Goal: Navigation & Orientation: Find specific page/section

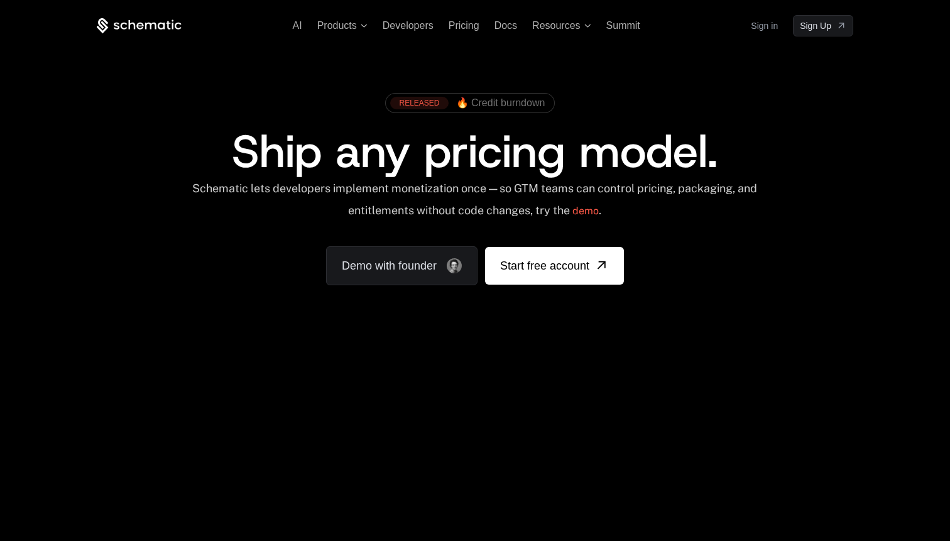
drag, startPoint x: 744, startPoint y: 96, endPoint x: 736, endPoint y: 94, distance: 8.4
click at [743, 95] on div "RELEASED 🔥 Credit burndown" at bounding box center [474, 108] width 677 height 42
click at [763, 26] on link "Sign in" at bounding box center [764, 26] width 27 height 20
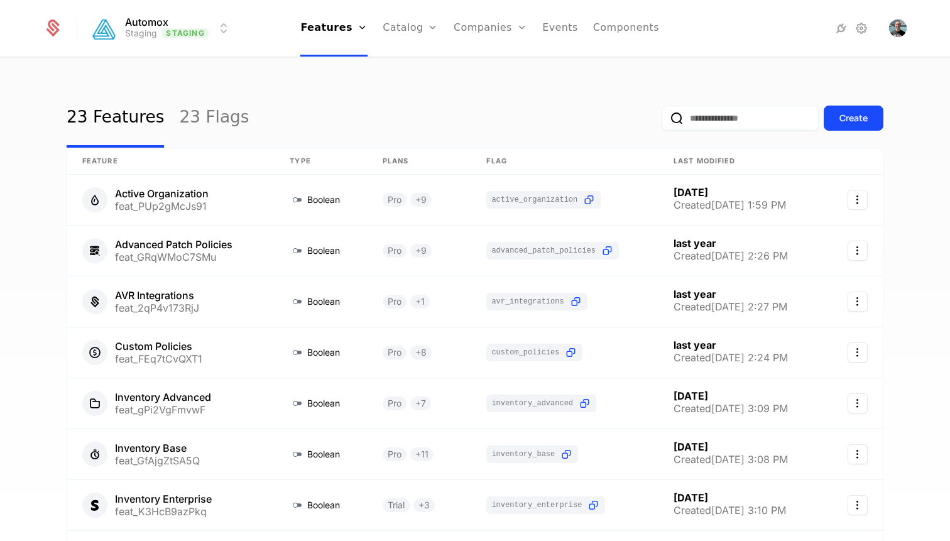
click at [415, 64] on link "Plans" at bounding box center [430, 62] width 65 height 10
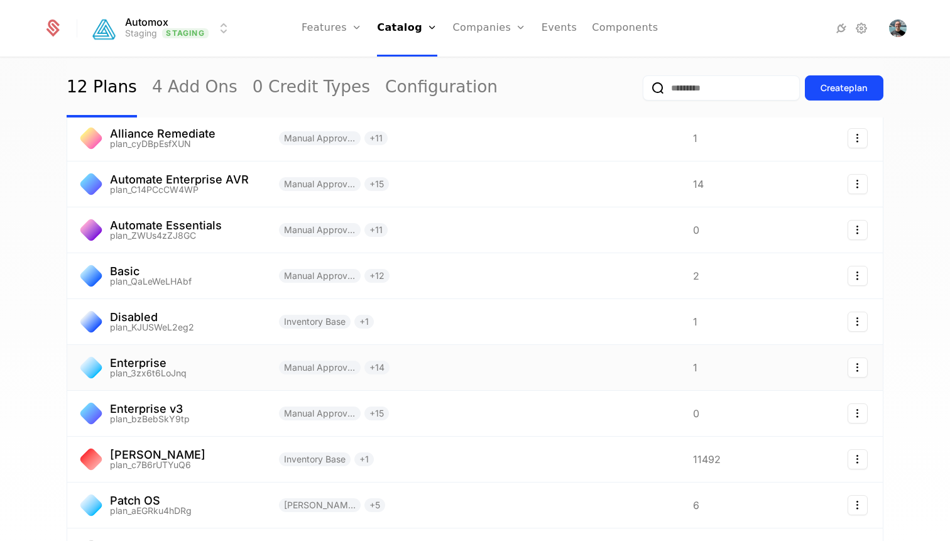
scroll to position [76, 0]
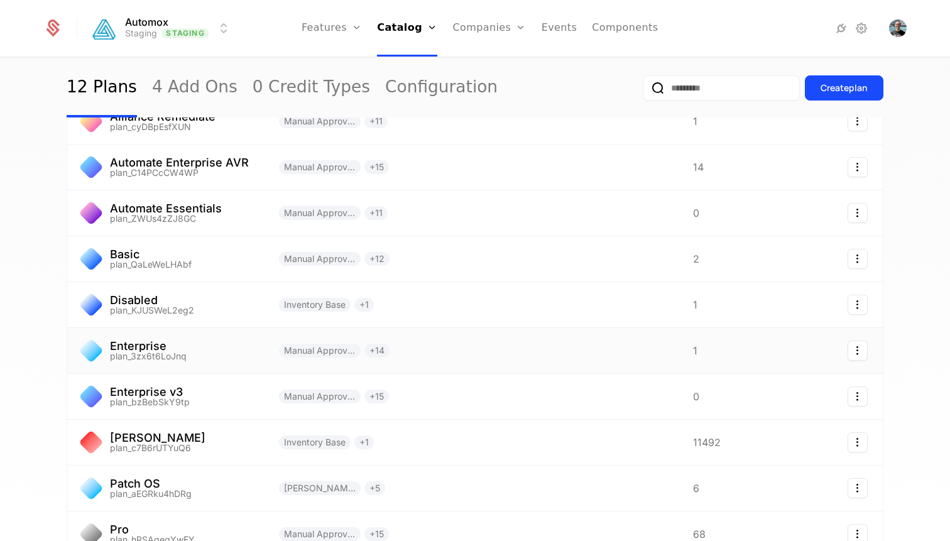
click at [211, 356] on link at bounding box center [165, 350] width 197 height 45
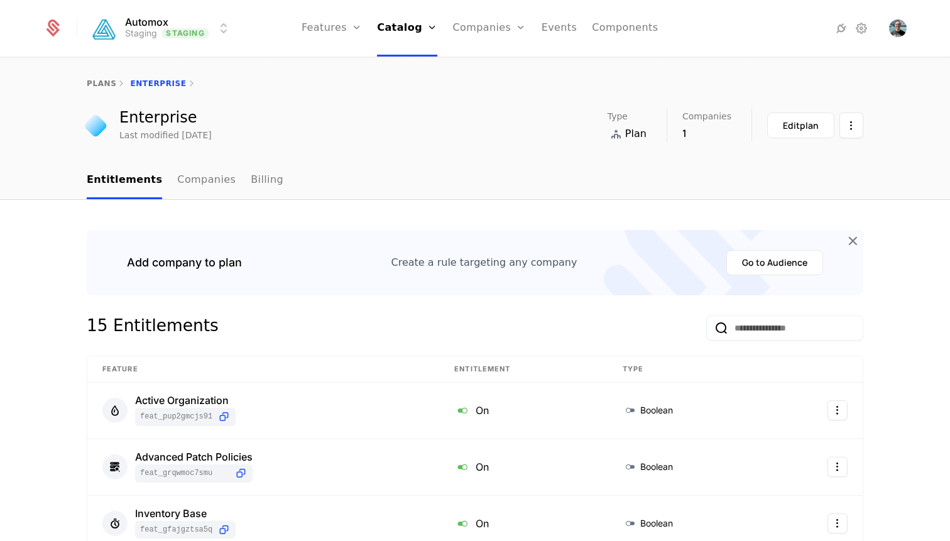
click at [199, 183] on link "Companies" at bounding box center [206, 180] width 58 height 37
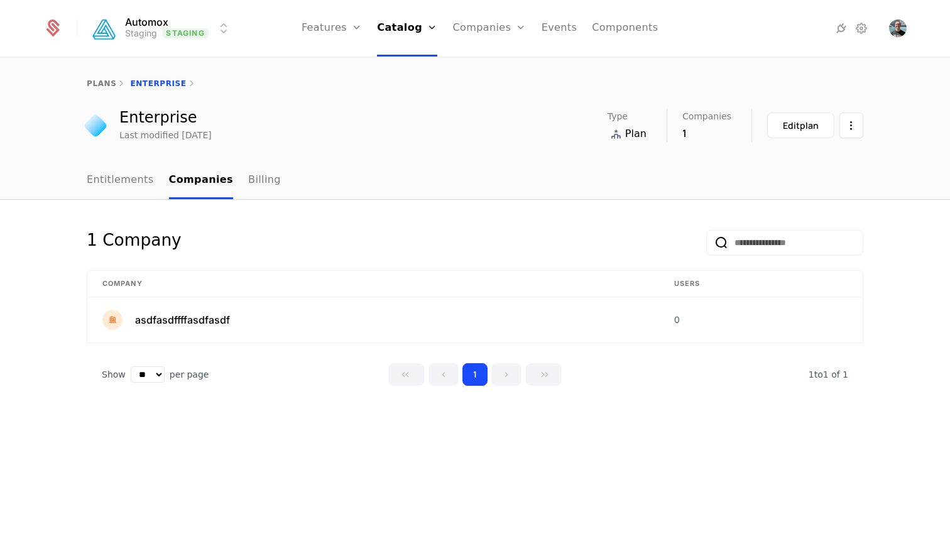
click at [113, 178] on link "Entitlements" at bounding box center [120, 180] width 67 height 37
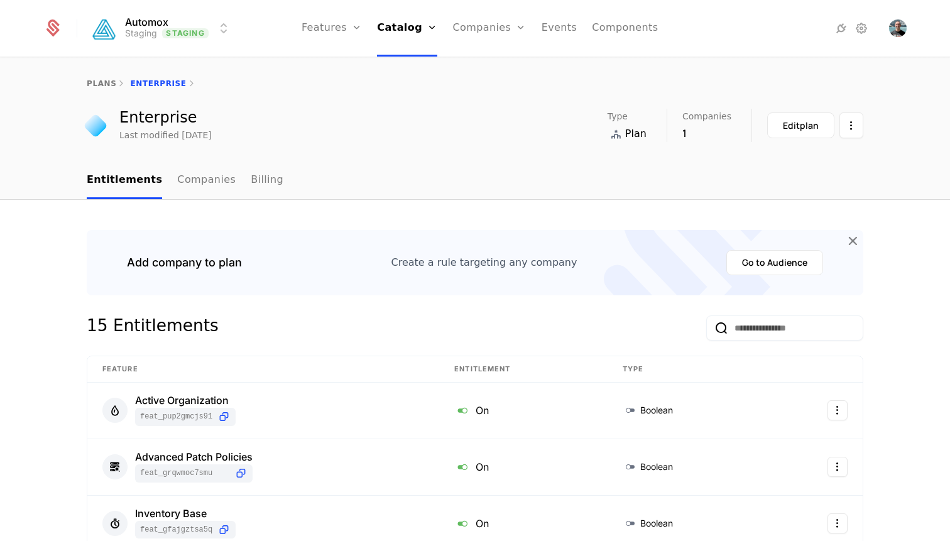
click at [812, 125] on div "Edit plan" at bounding box center [801, 125] width 36 height 13
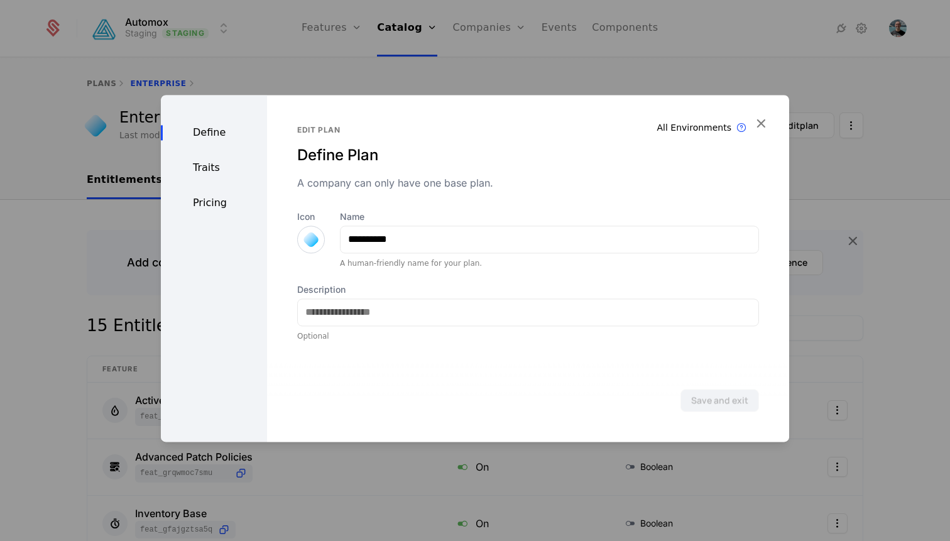
click at [764, 123] on icon "button" at bounding box center [761, 123] width 16 height 16
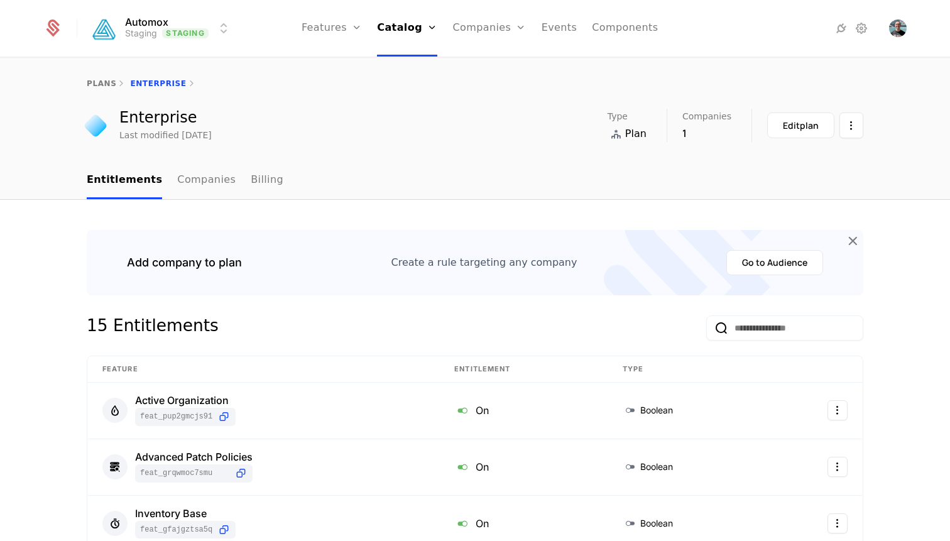
click at [601, 24] on link "Components" at bounding box center [625, 28] width 66 height 57
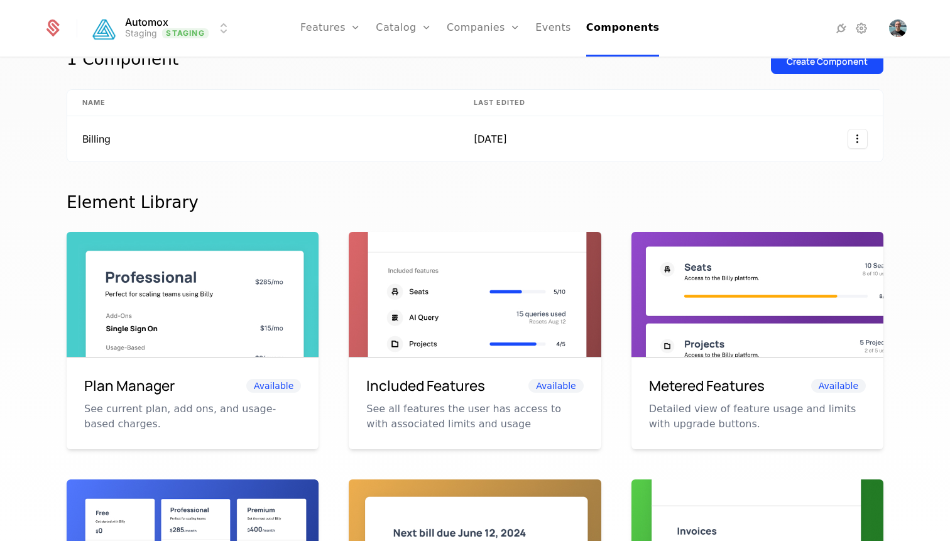
scroll to position [58, 0]
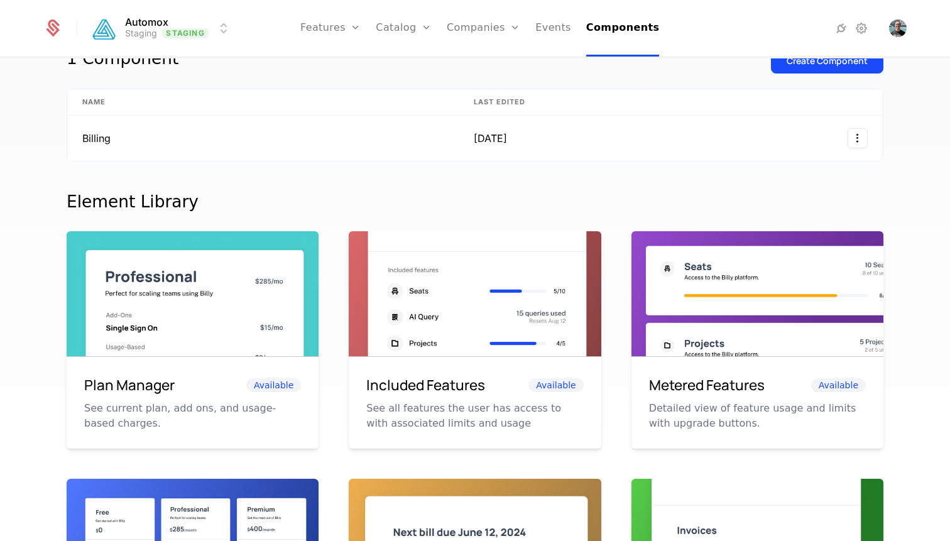
click at [419, 125] on link "Configuration" at bounding box center [423, 122] width 65 height 10
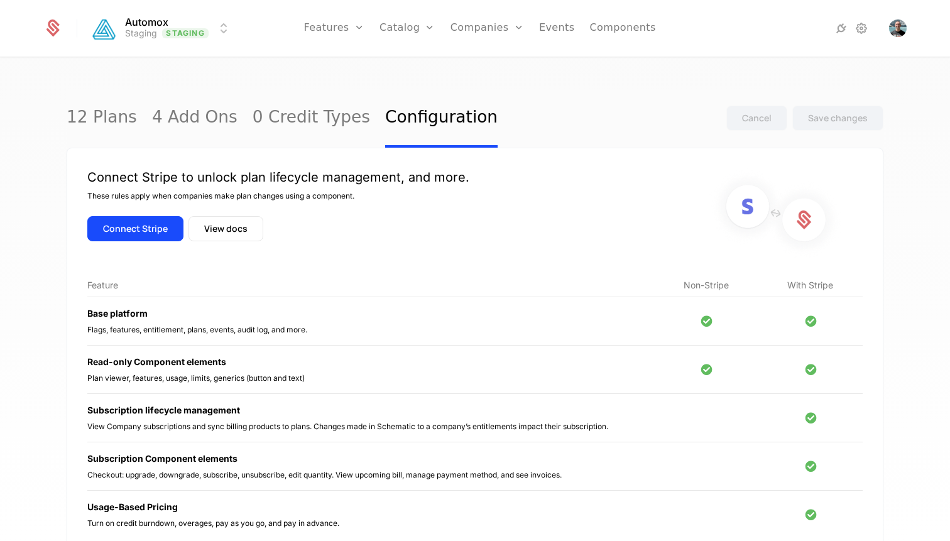
click at [415, 66] on link "Plans" at bounding box center [427, 62] width 65 height 10
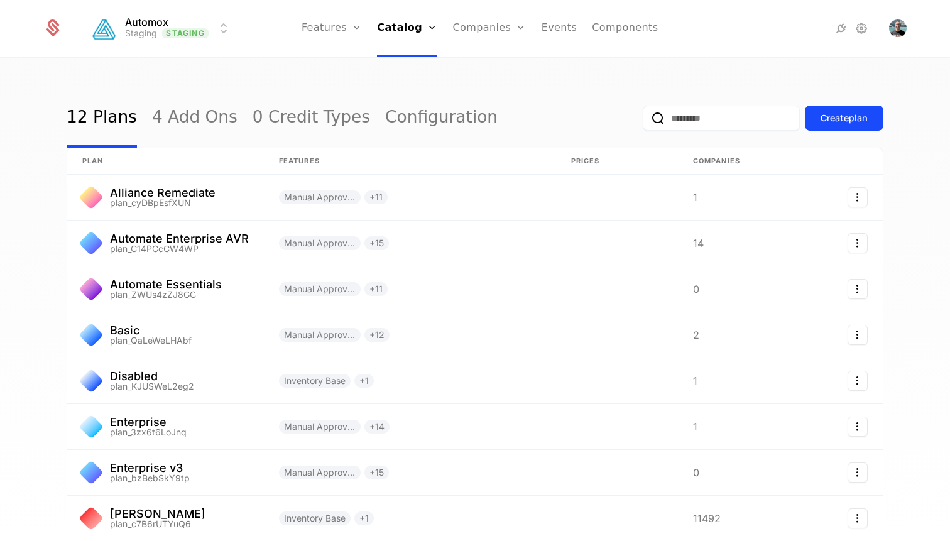
click at [192, 26] on html "Automox Staging Staging Features Features Flags Catalog Plans Add Ons Credits C…" at bounding box center [475, 270] width 950 height 541
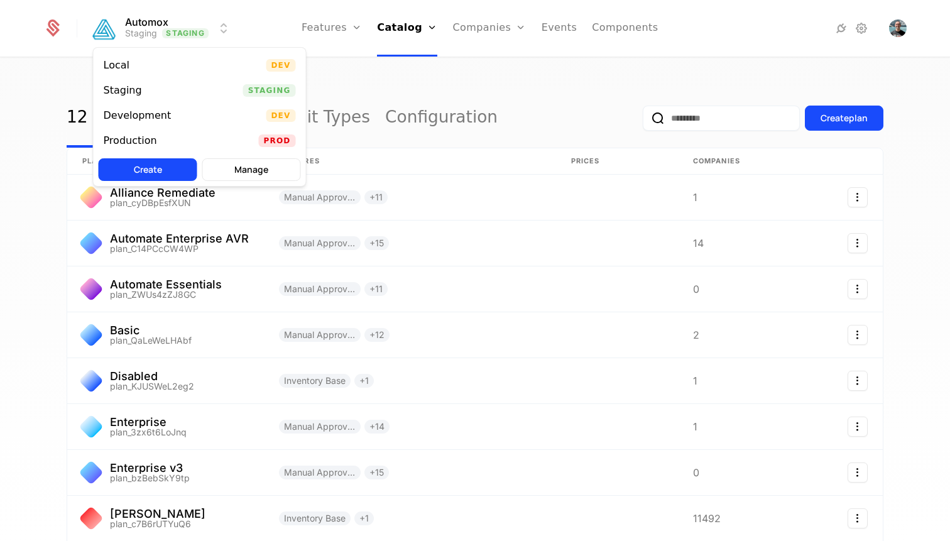
click at [150, 137] on div "Production" at bounding box center [130, 141] width 53 height 10
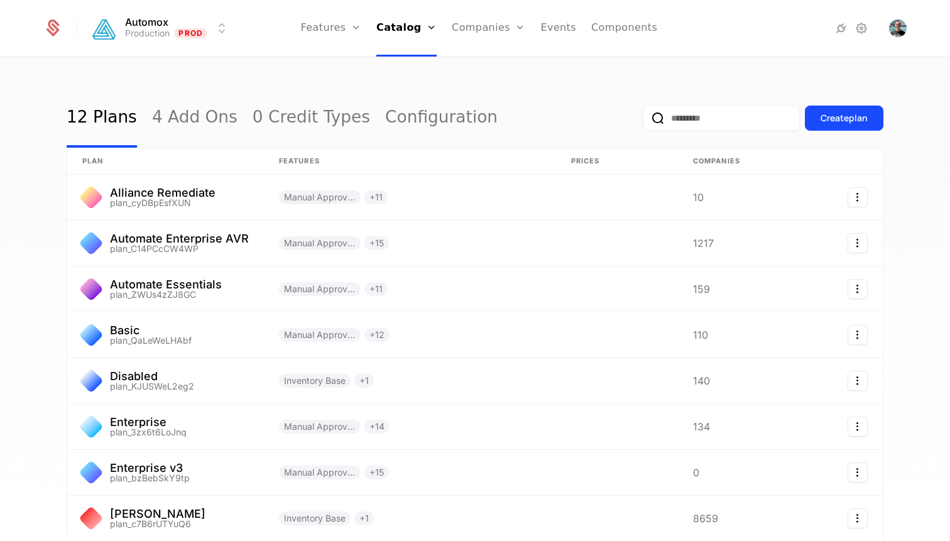
click at [500, 67] on link "Companies" at bounding box center [496, 62] width 58 height 10
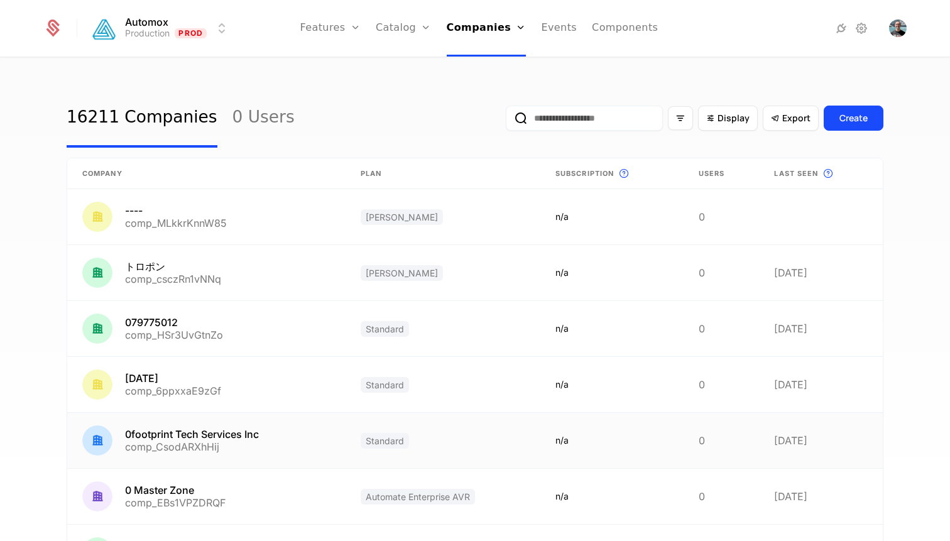
click at [282, 442] on link at bounding box center [206, 440] width 278 height 55
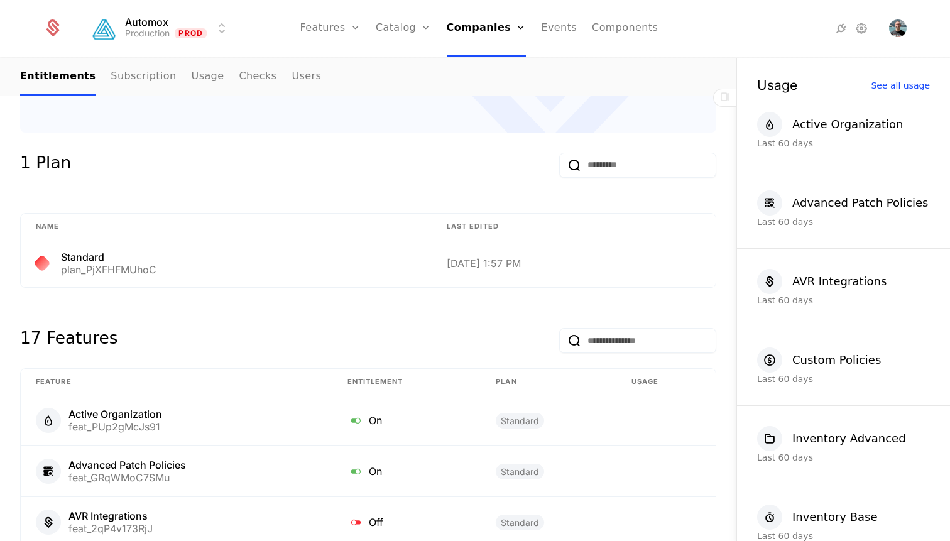
scroll to position [444, 0]
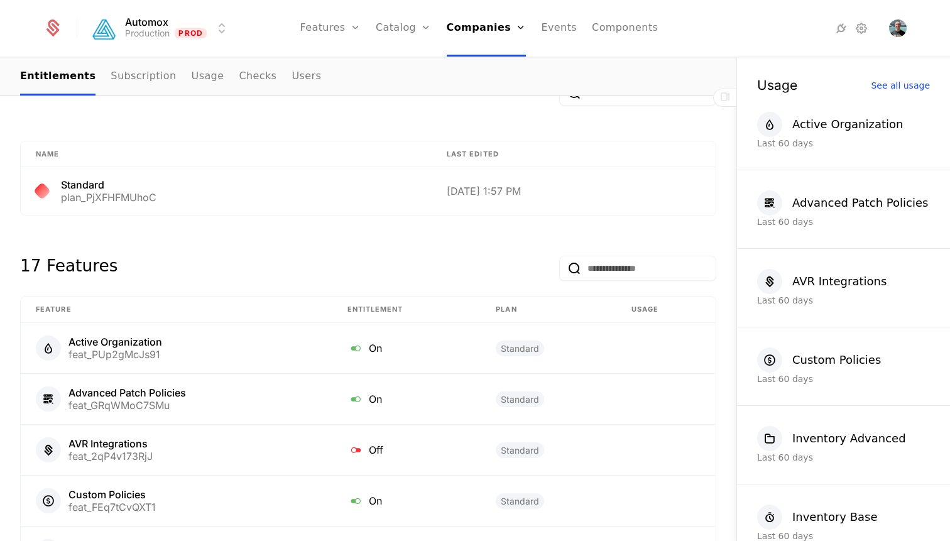
click at [558, 32] on link "Events" at bounding box center [559, 28] width 36 height 57
